Goal: Task Accomplishment & Management: Complete application form

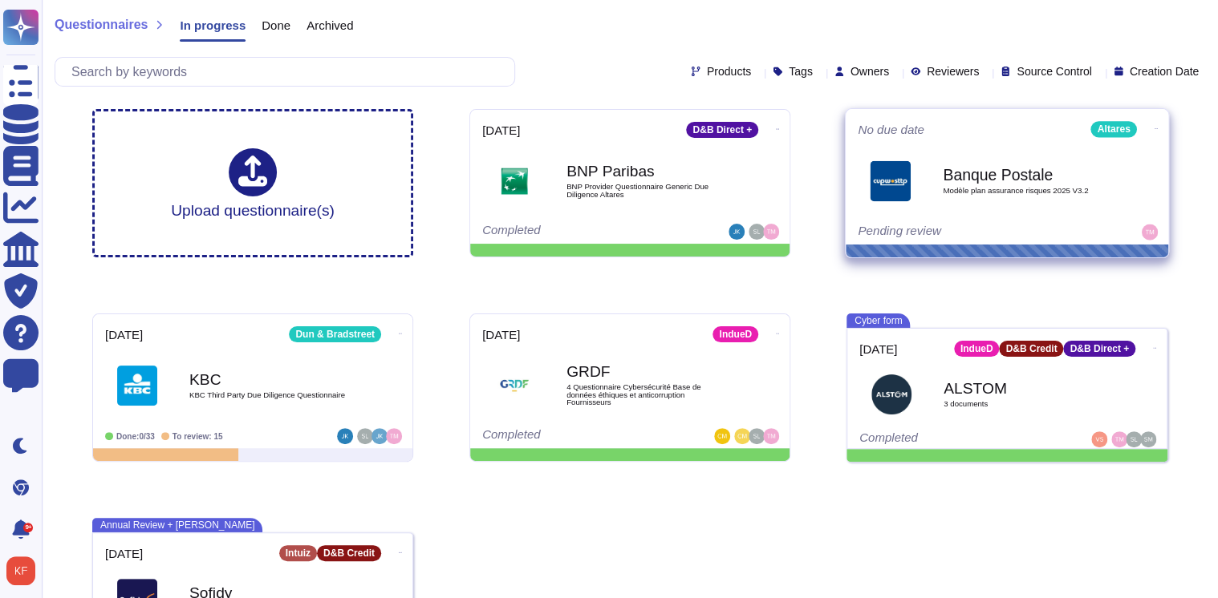
click at [953, 173] on b "Banque Postale" at bounding box center [1023, 174] width 162 height 15
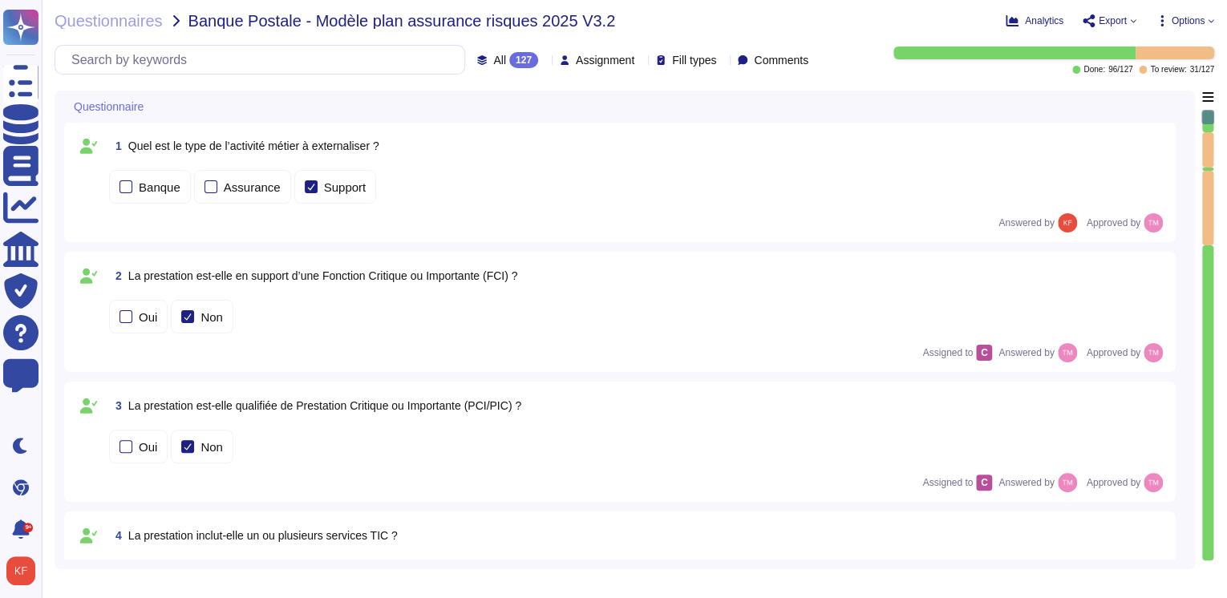
type textarea "Altares Group ne réalise pas de comité de suivi dédié à la sécurité avec les cl…"
click at [545, 61] on icon at bounding box center [545, 61] width 0 height 0
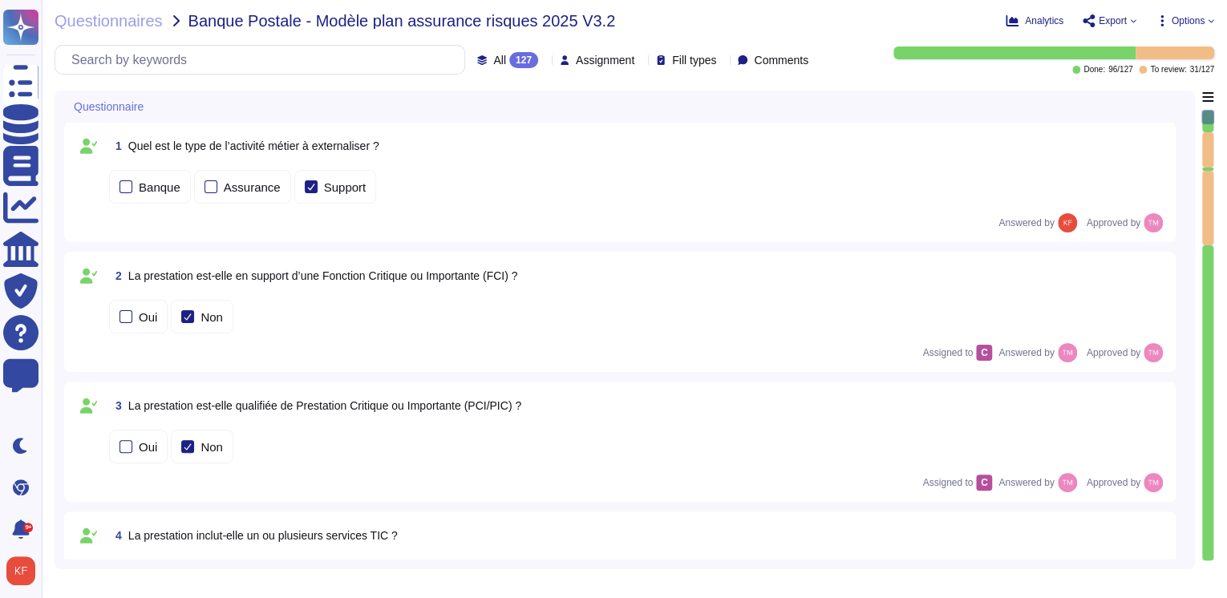
click at [545, 61] on icon at bounding box center [545, 61] width 0 height 0
click at [641, 61] on icon at bounding box center [641, 61] width 0 height 0
click at [693, 64] on span "Fill types" at bounding box center [694, 60] width 44 height 11
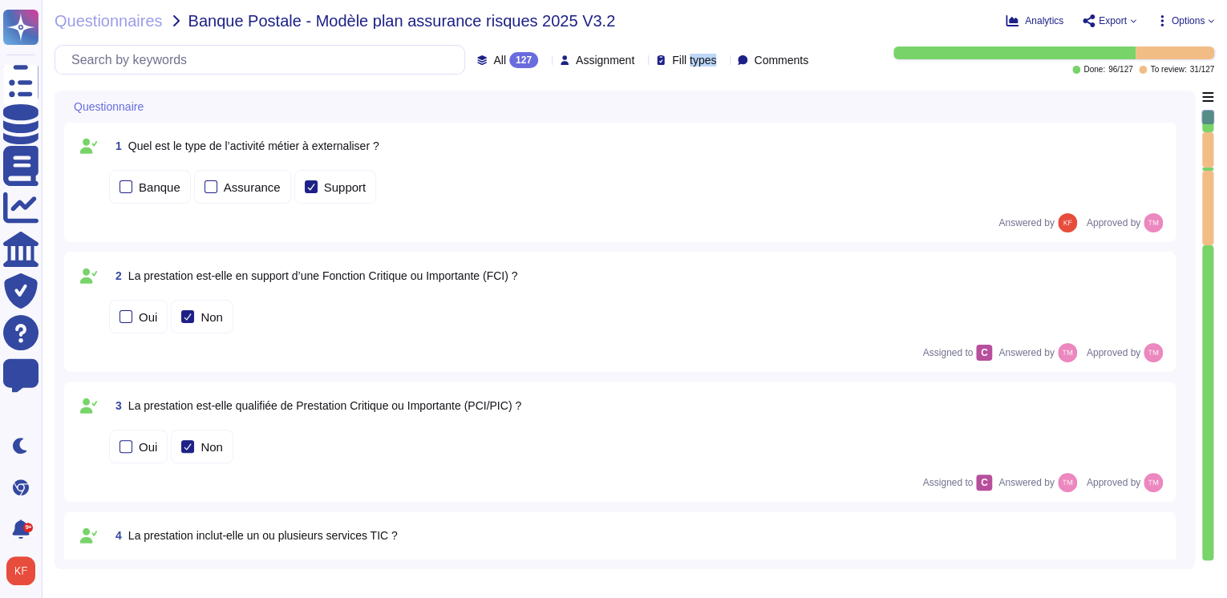
drag, startPoint x: 693, startPoint y: 64, endPoint x: 693, endPoint y: 43, distance: 20.9
click at [693, 43] on div "Questionnaires Banque Postale - Modèle plan assurance risques 2025 V3.2 Analyt…" at bounding box center [634, 299] width 1185 height 598
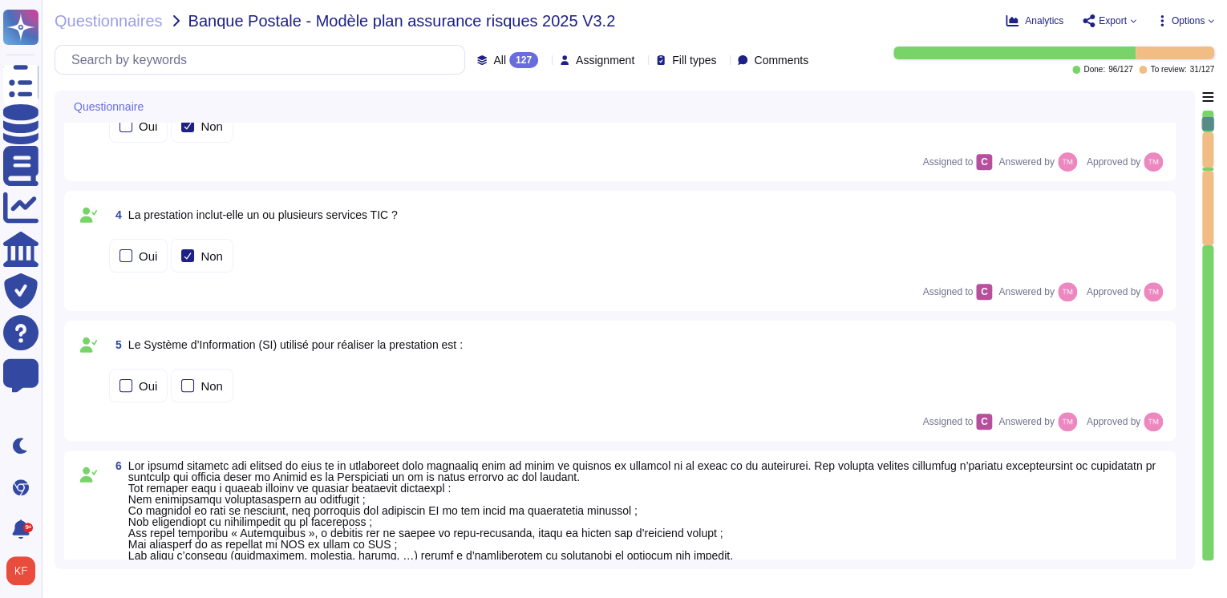
type textarea "N/A, Altares group ne fournir pas d'indicateur au client de manière periodique …"
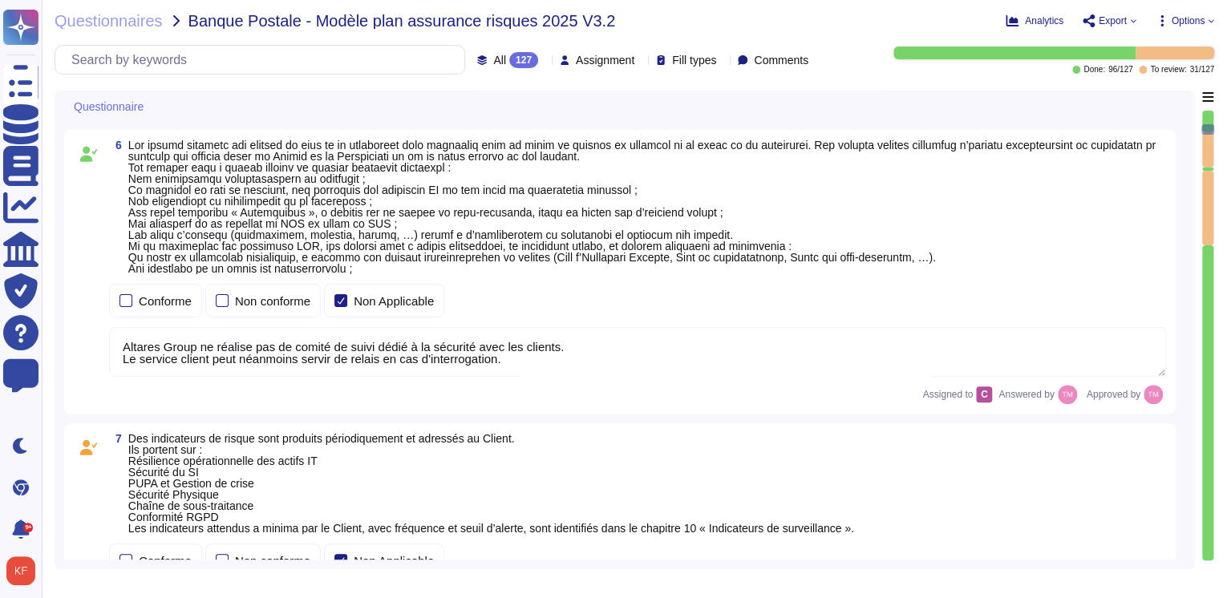
type textarea "[PERSON_NAME] est le Responsable de la sécurité. [EMAIL_ADDRESS][DOMAIN_NAME]"
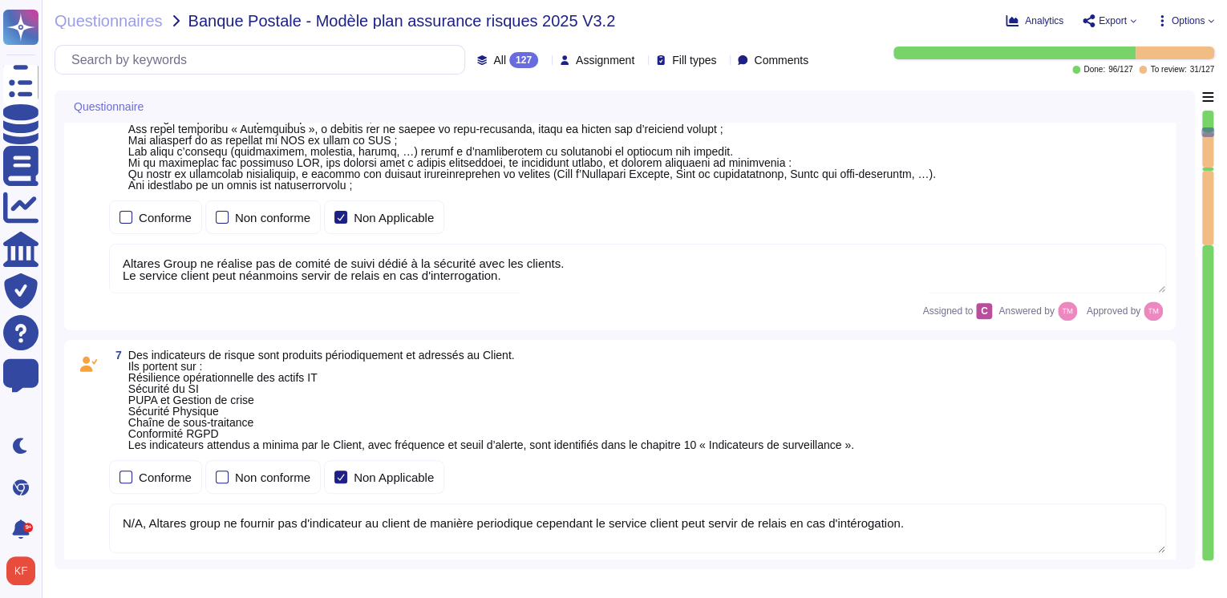
type textarea "Les connexions distantes sont protégées par une authentification à deux facteur…"
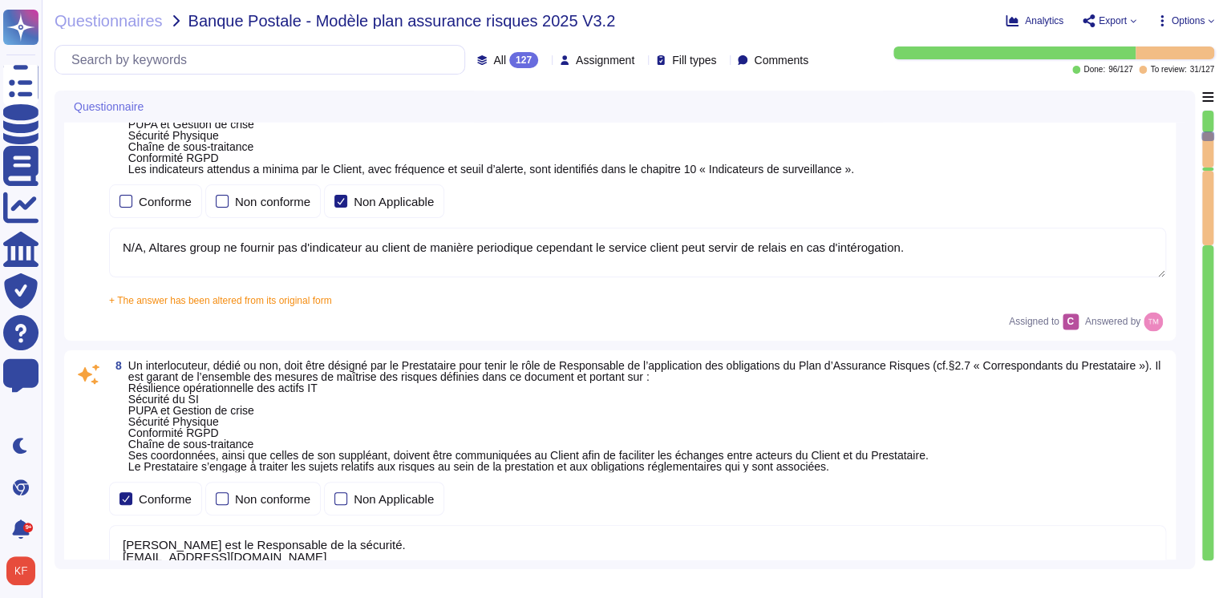
type textarea "Nos sous-traitants sont liés par les normes de sécurité Altares. Cependant, le …"
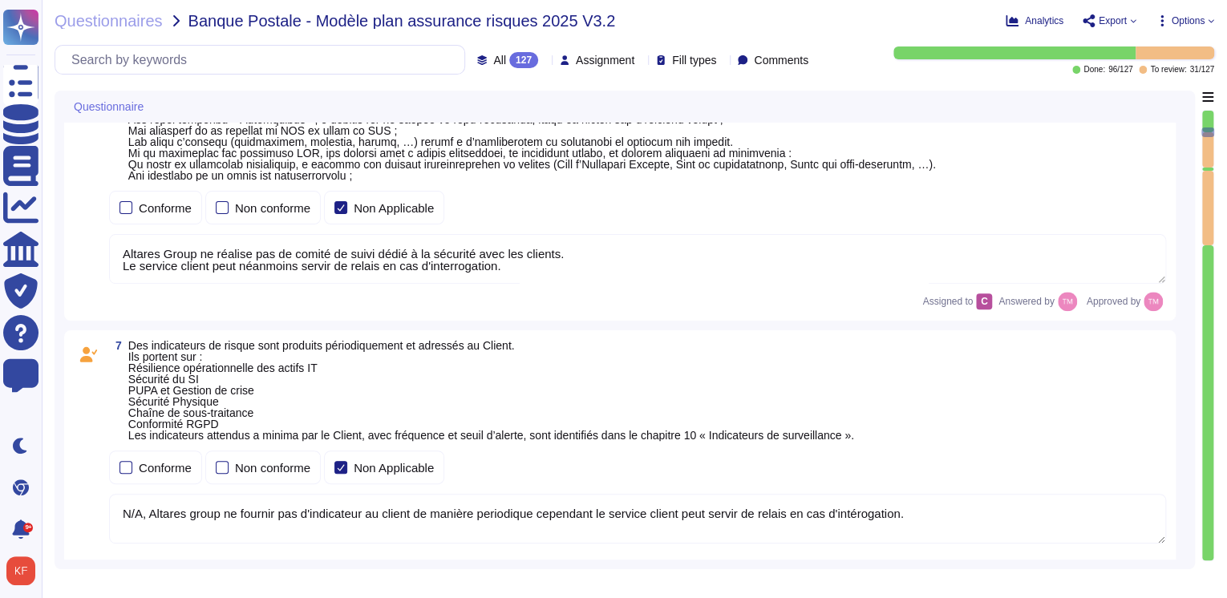
scroll to position [1, 0]
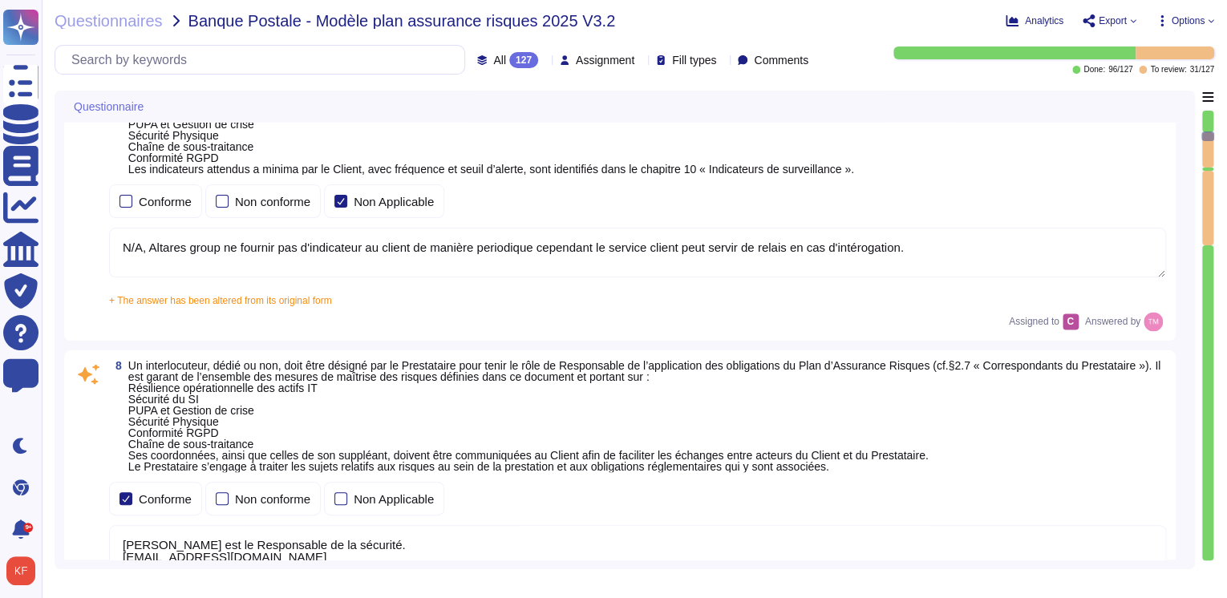
type textarea "Nos sous-traitants sont liés par les normes de sécurité Altares. Cependant, le …"
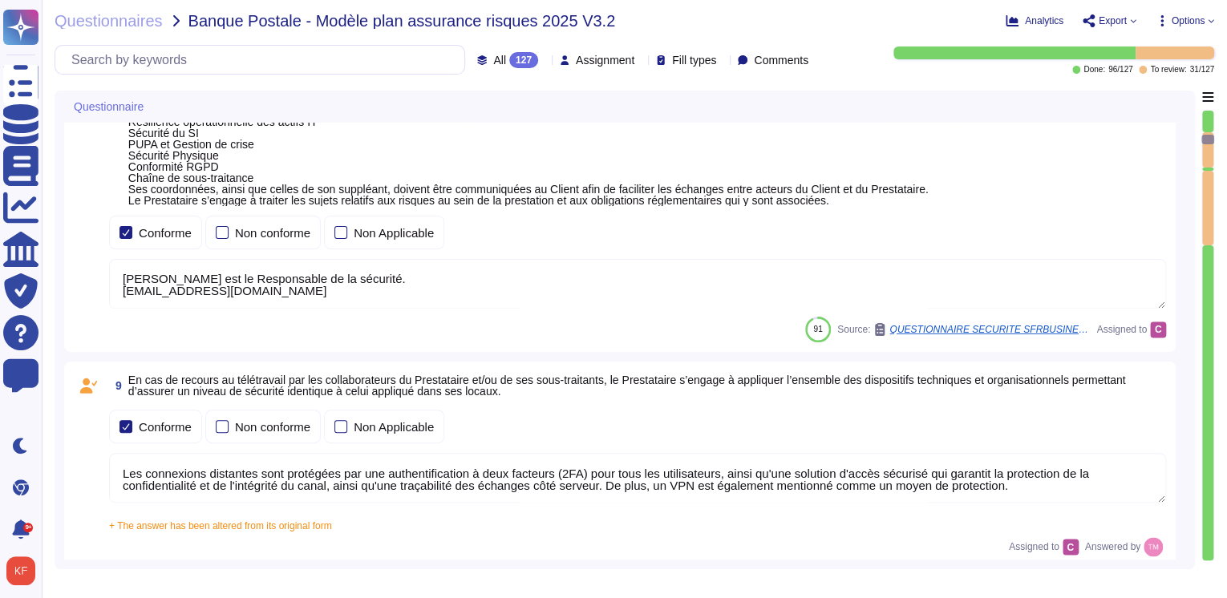
type textarea "Cf.PSSI et détails du centre de données sur demande Tous les actifs du SI doive…"
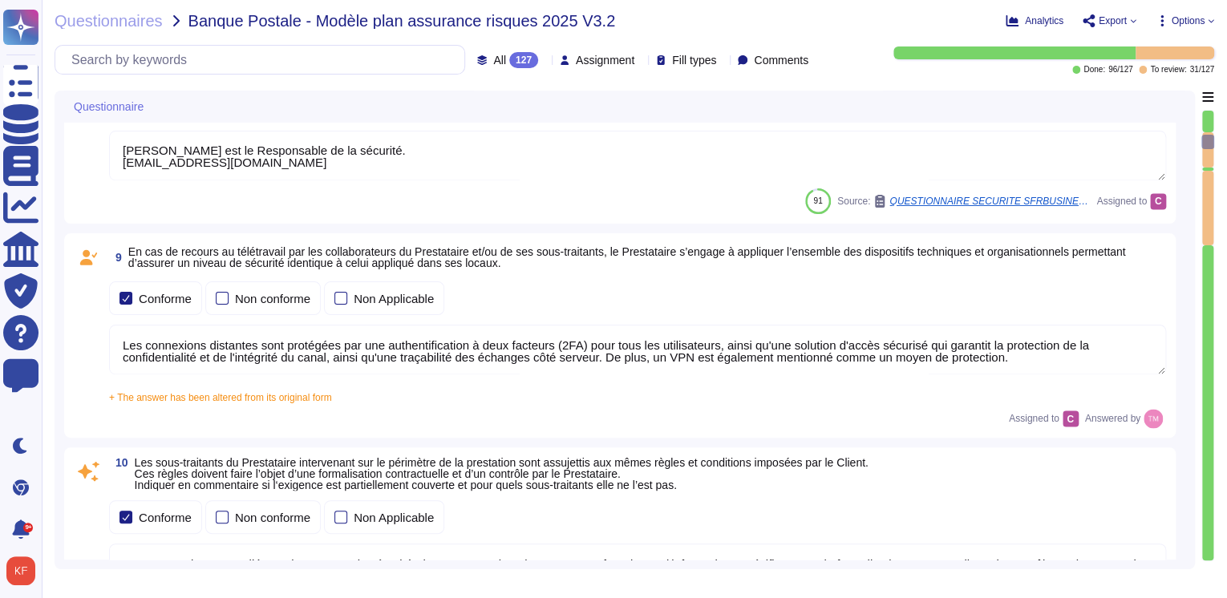
type textarea "Lore ipsum dol si ametc adi elitseddoei temporincidi u labor etdolorem al enima…"
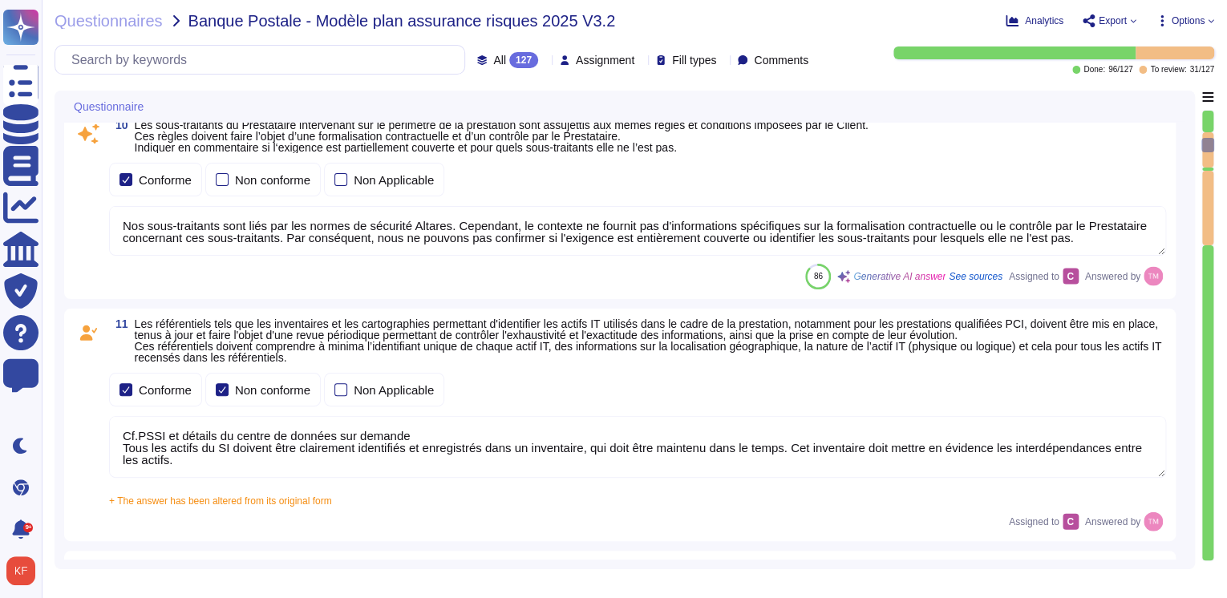
scroll to position [1668, 0]
type textarea "Selon Altares ISSP, tous les actifs du SI doivent être clairement identifiés et…"
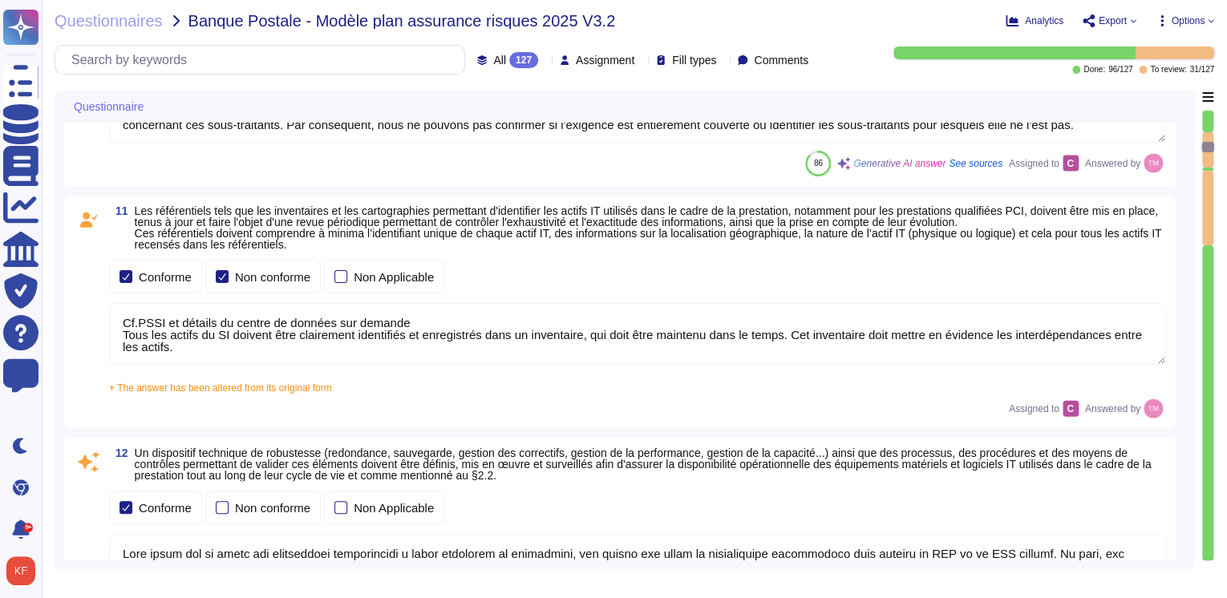
type textarea "Nous avons un système de gestion du changement en place, et la formalisation de…"
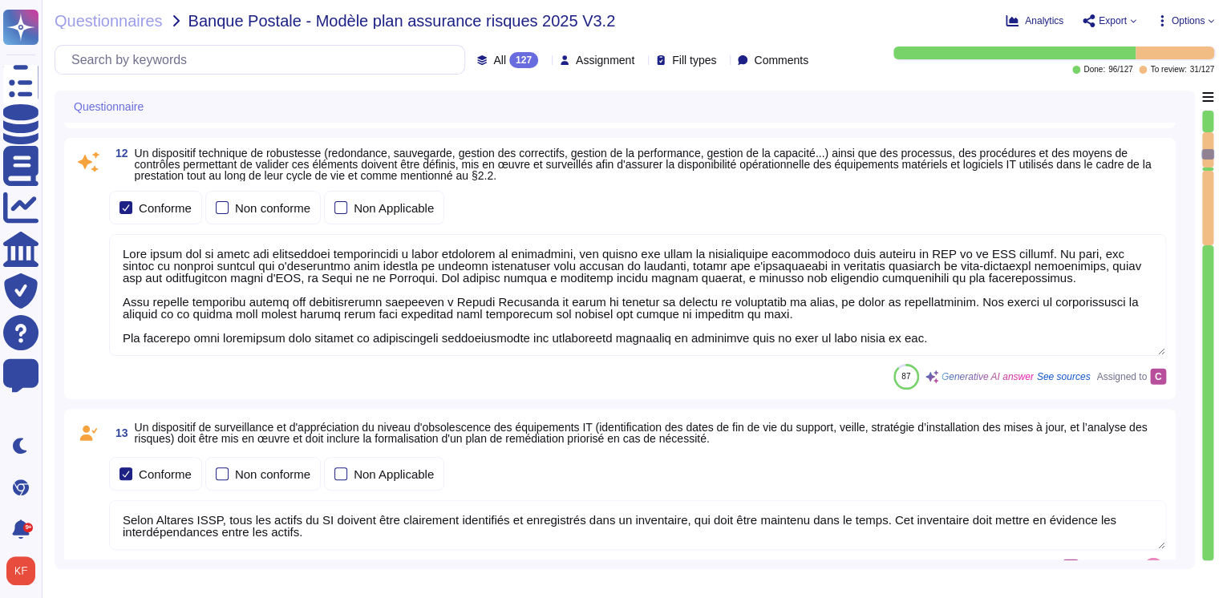
type textarea "L'équipe du centre des opérations de sécurité d'Altares-D&B identifie les incid…"
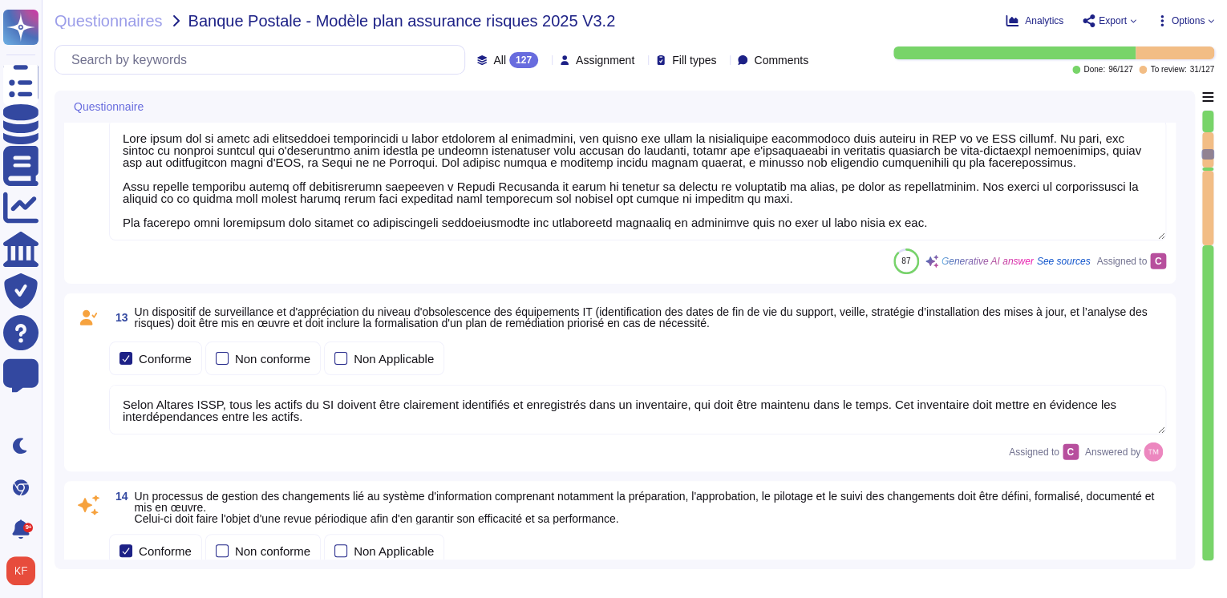
type textarea "Des audits réguliers sont effectués mais les résultats ne sont pas communicable…"
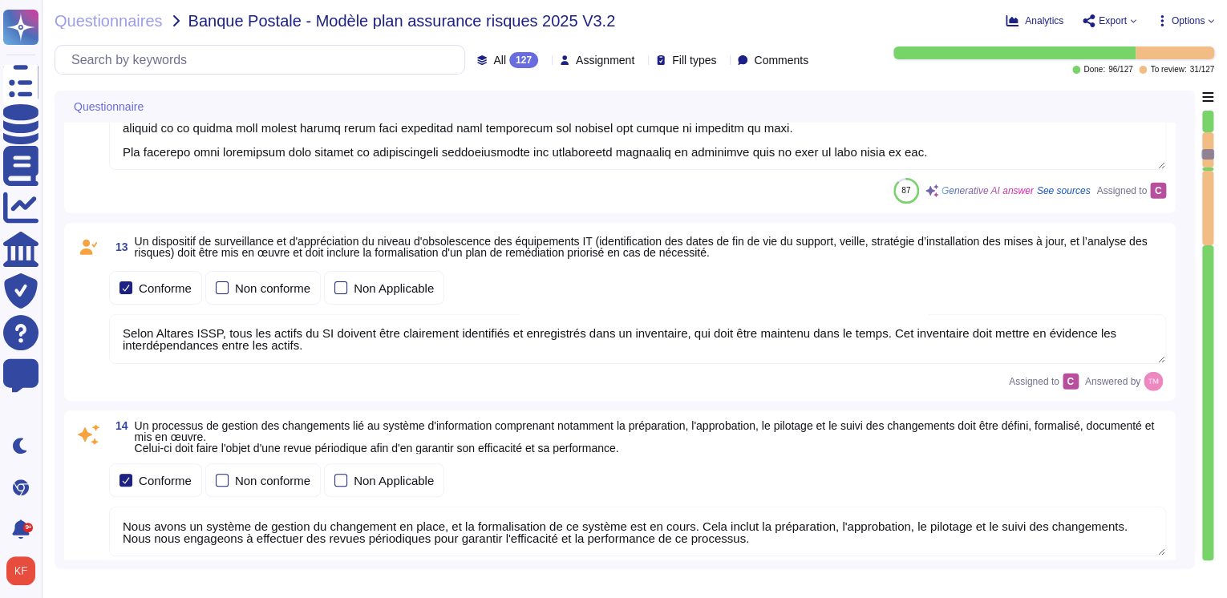
scroll to position [0, 0]
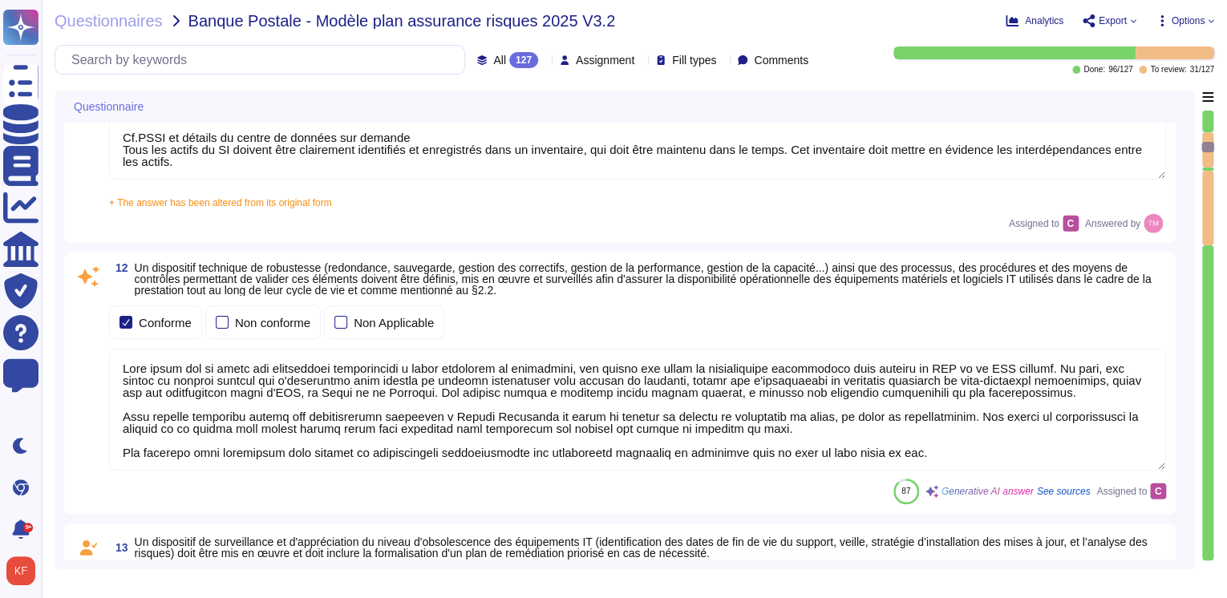
type textarea "Les connexions distantes sont protégées par une authentification à deux facteur…"
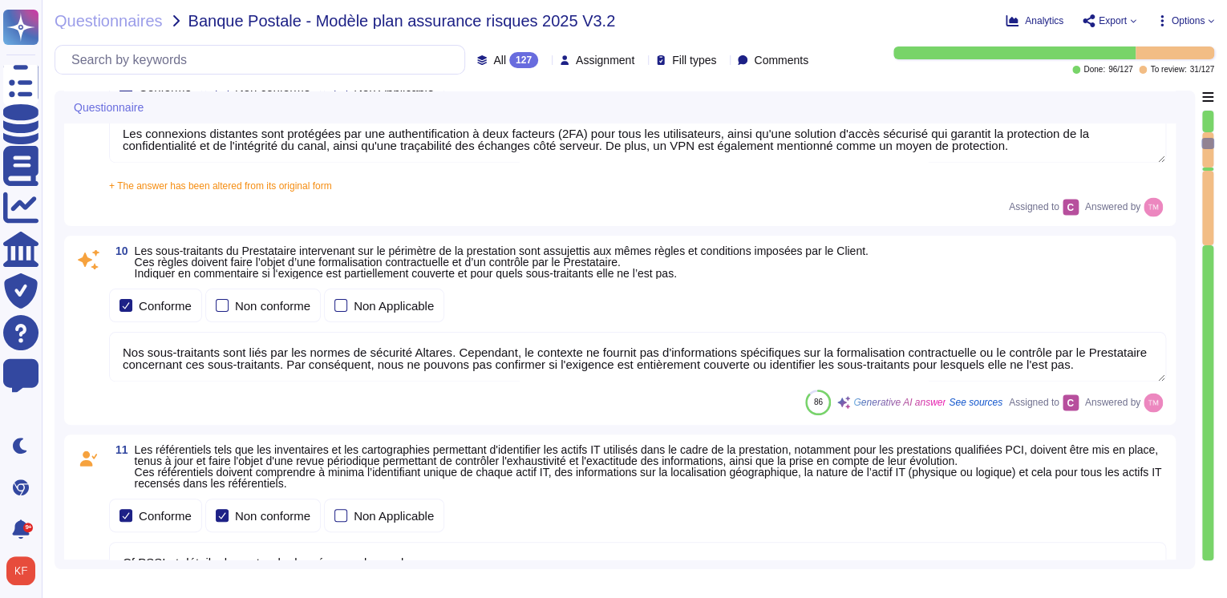
type textarea "[PERSON_NAME] est le Responsable de la sécurité. [EMAIL_ADDRESS][DOMAIN_NAME]"
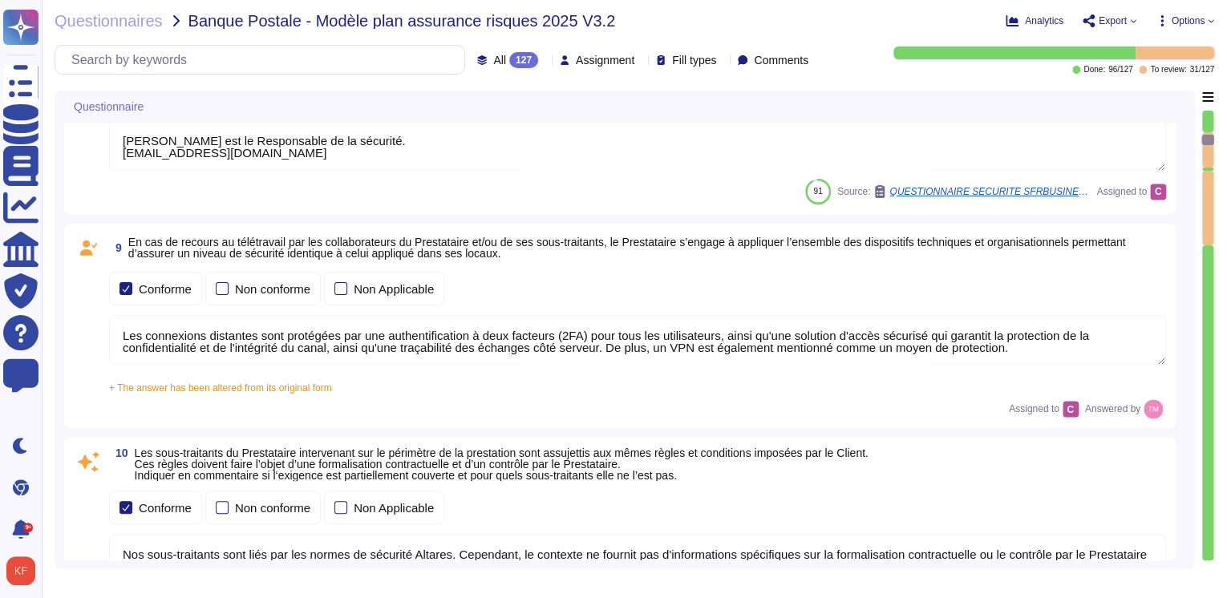
type textarea "N/A, Altares group ne fournir pas d'indicateur au client de manière periodique …"
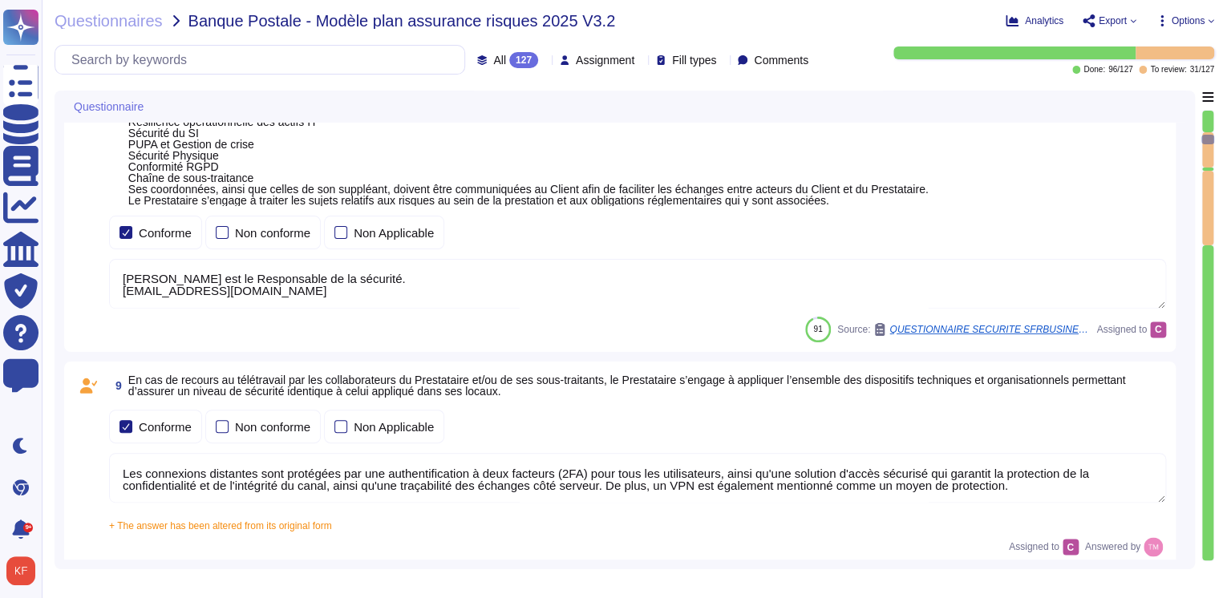
type textarea "Altares Group ne réalise pas de comité de suivi dédié à la sécurité avec les cl…"
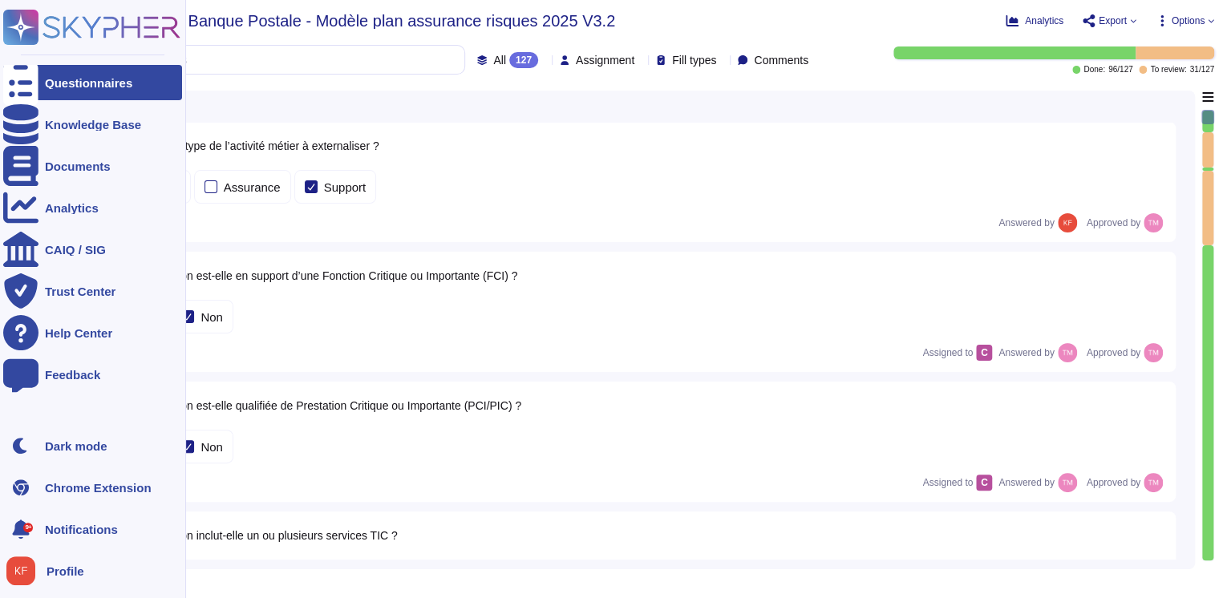
click at [21, 74] on div at bounding box center [20, 82] width 35 height 35
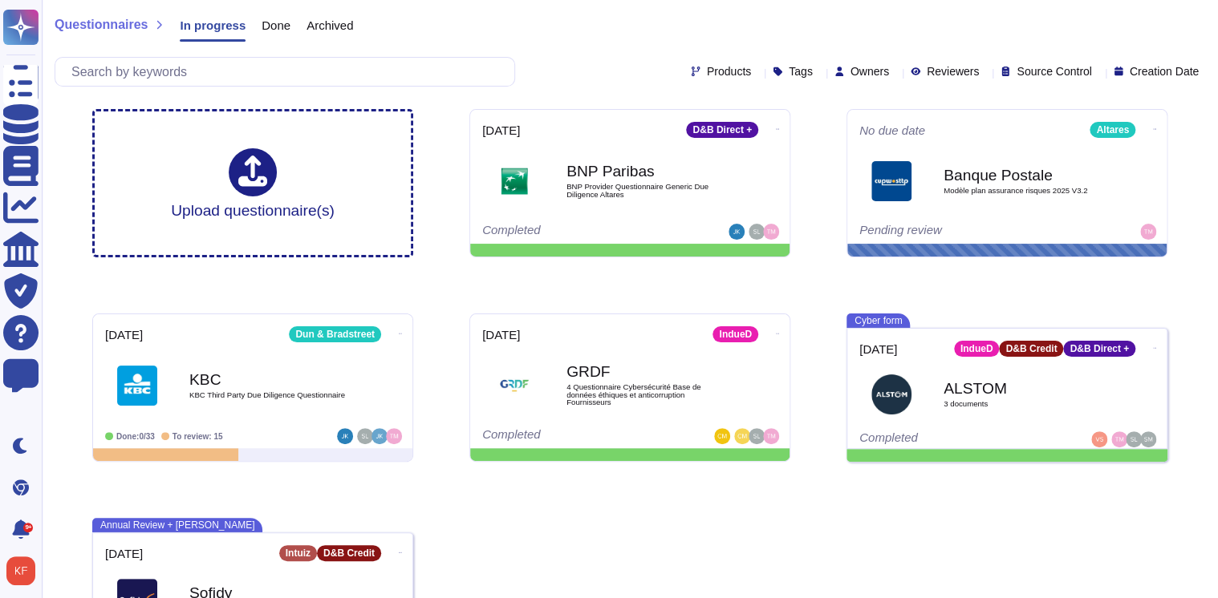
click at [276, 27] on span "Done" at bounding box center [275, 25] width 29 height 12
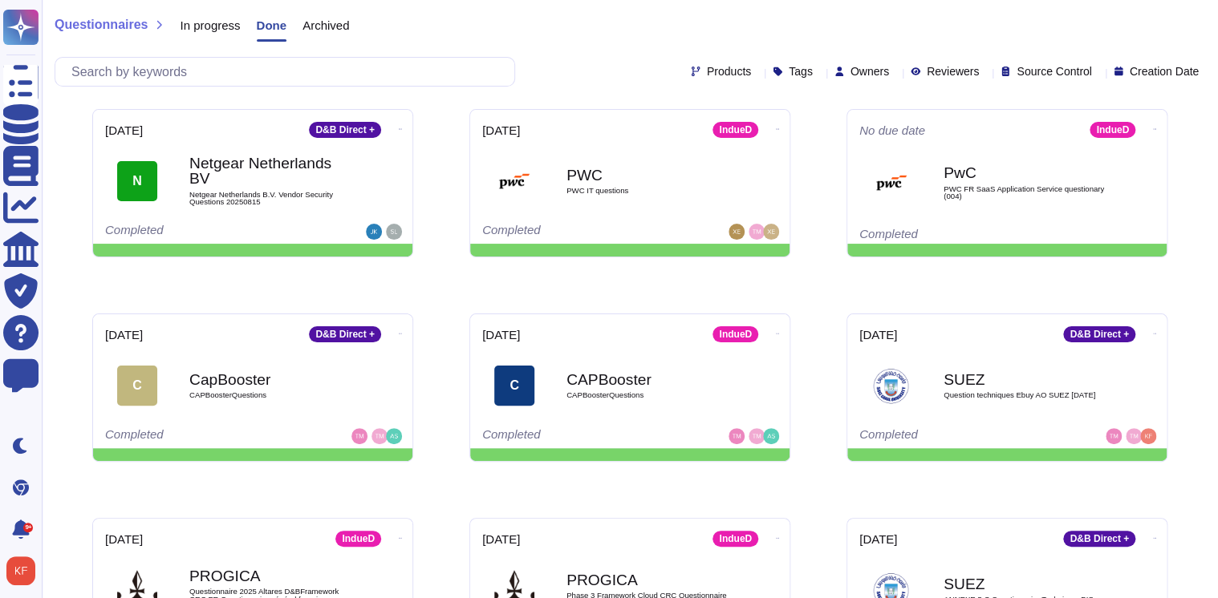
click at [276, 27] on span "Done" at bounding box center [272, 25] width 30 height 12
click at [221, 24] on span "In progress" at bounding box center [210, 25] width 60 height 12
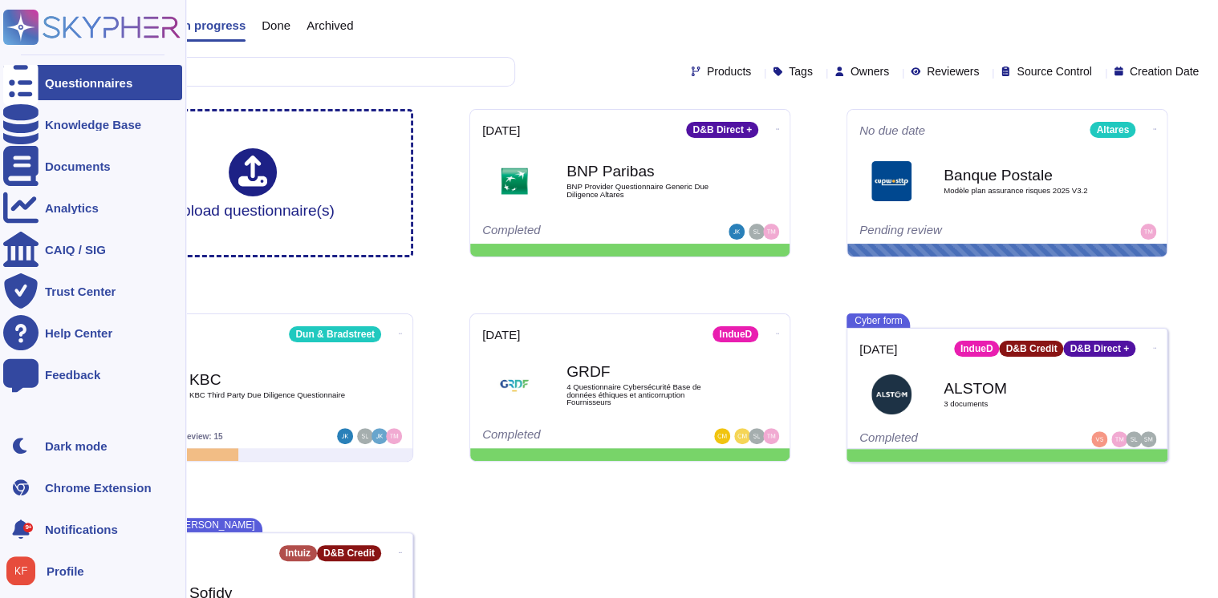
click at [83, 70] on div "Questionnaires" at bounding box center [92, 82] width 179 height 35
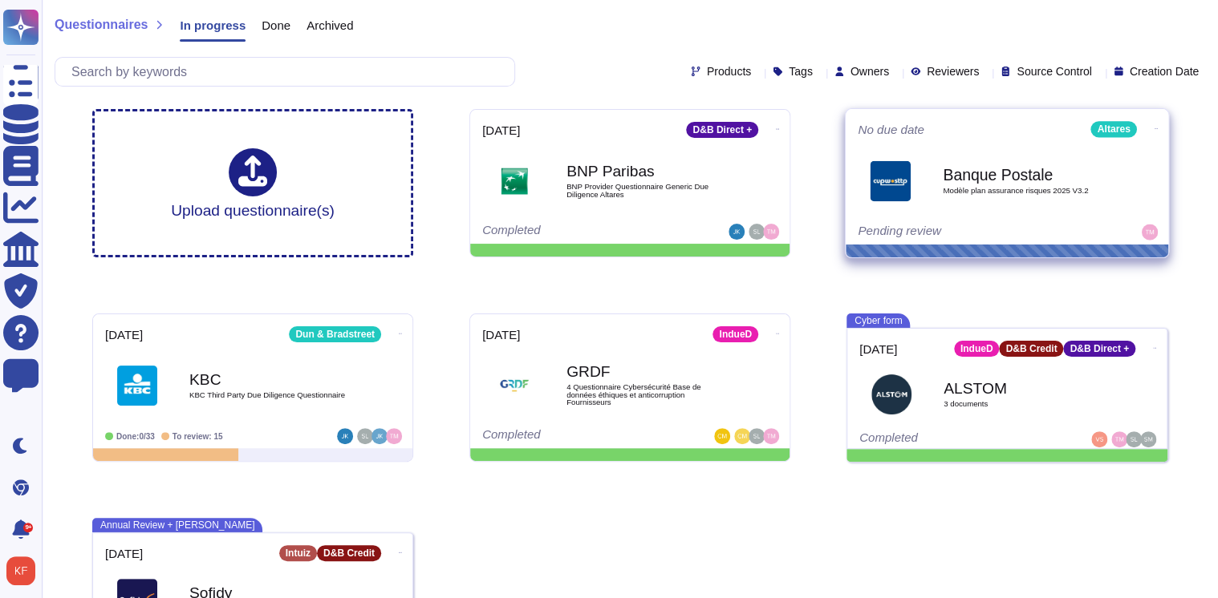
click at [1154, 128] on icon at bounding box center [1155, 129] width 3 height 4
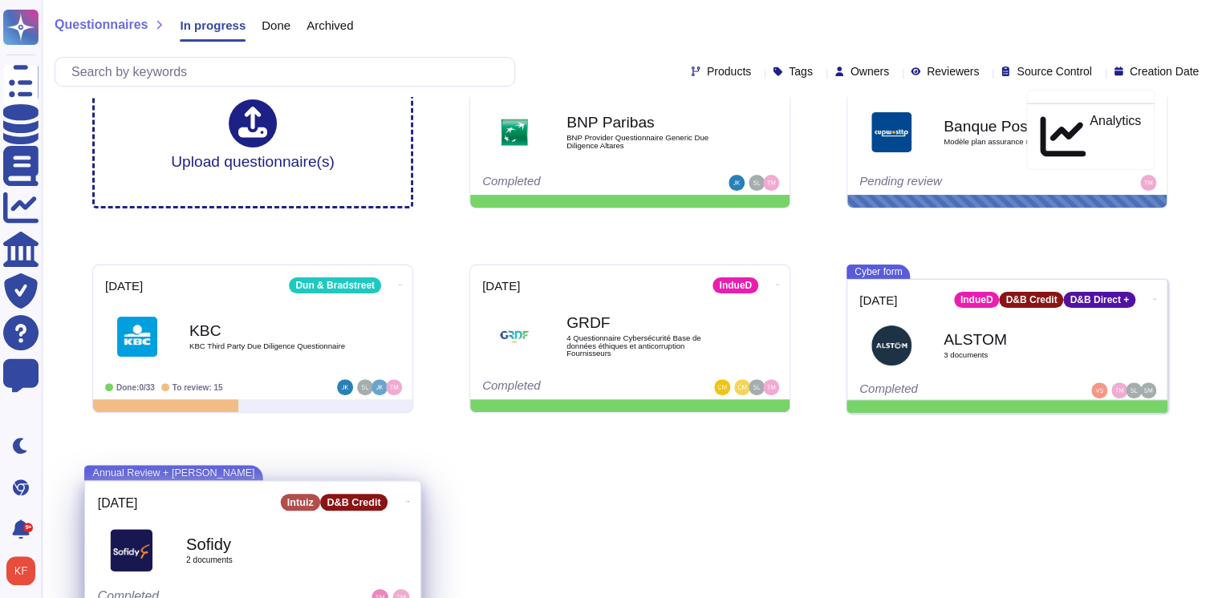
scroll to position [80, 0]
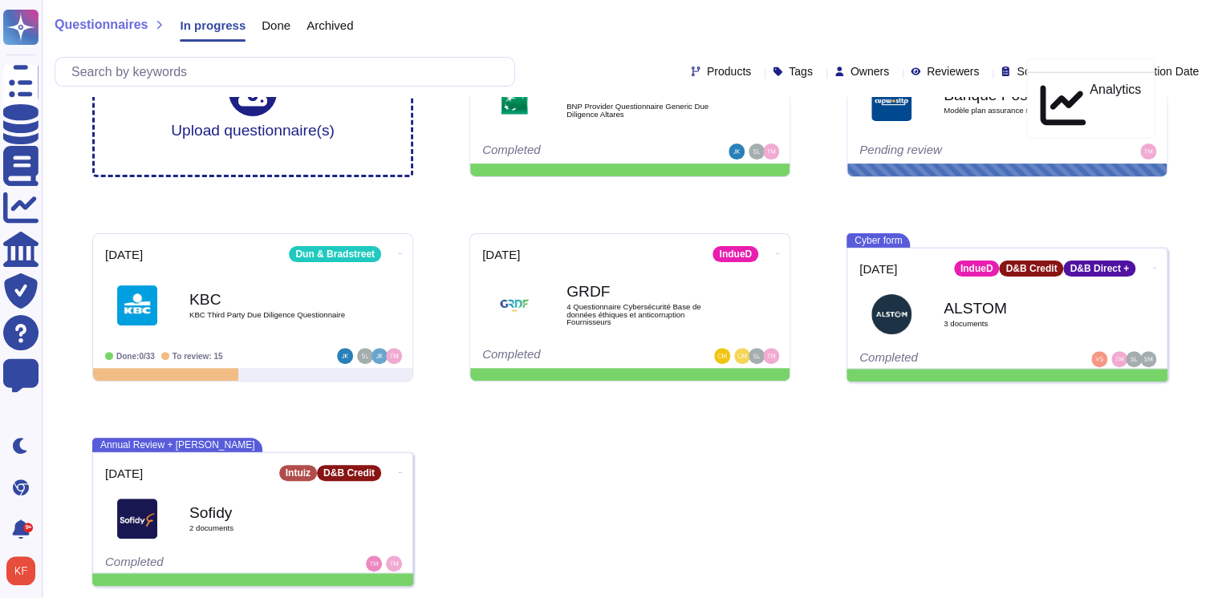
click at [457, 180] on div "Upload questionnaire(s) [DATE] D&B Direct + BNP Paribas BNP Provider Questionna…" at bounding box center [629, 307] width 1100 height 583
click at [651, 209] on div "Upload questionnaire(s) [DATE] D&B Direct + BNP Paribas BNP Provider Questionna…" at bounding box center [629, 307] width 1100 height 583
